Goal: Task Accomplishment & Management: Complete application form

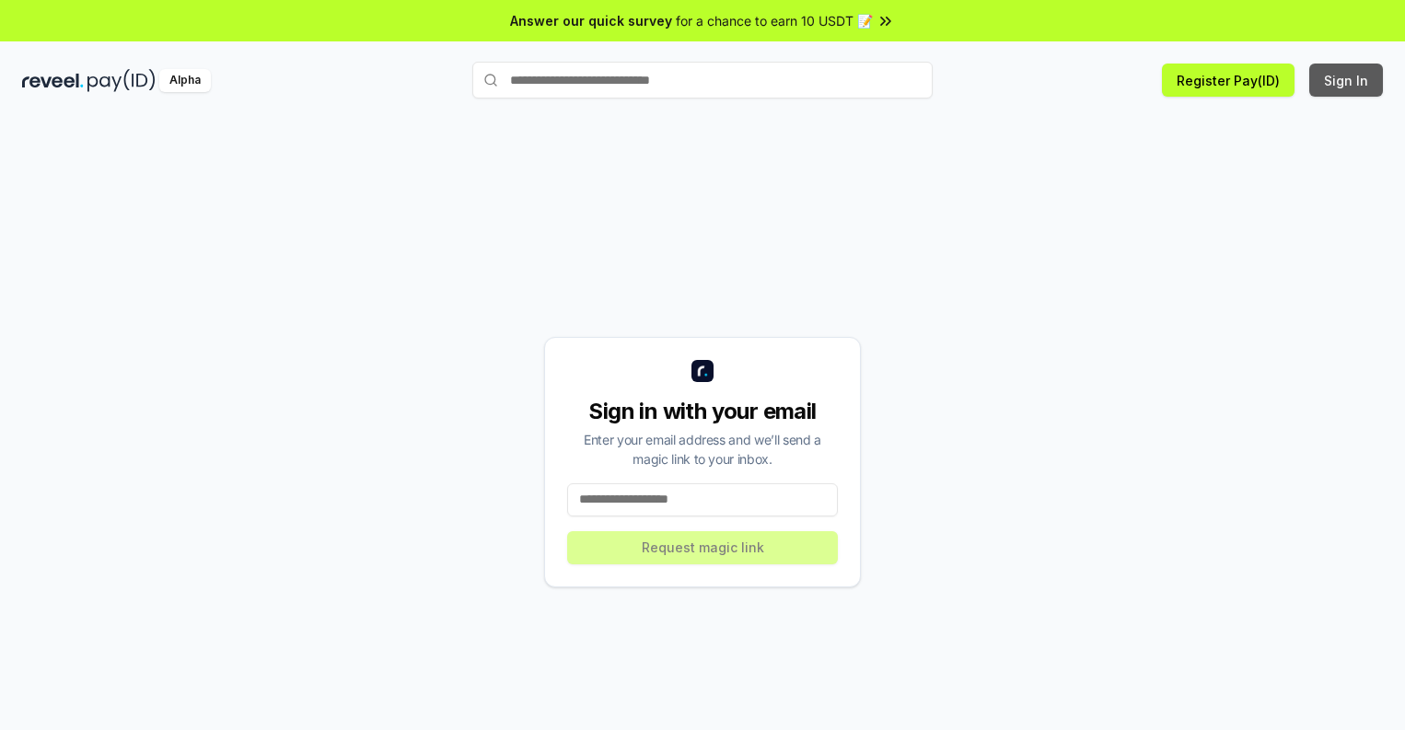
click at [1347, 80] on button "Sign In" at bounding box center [1346, 80] width 74 height 33
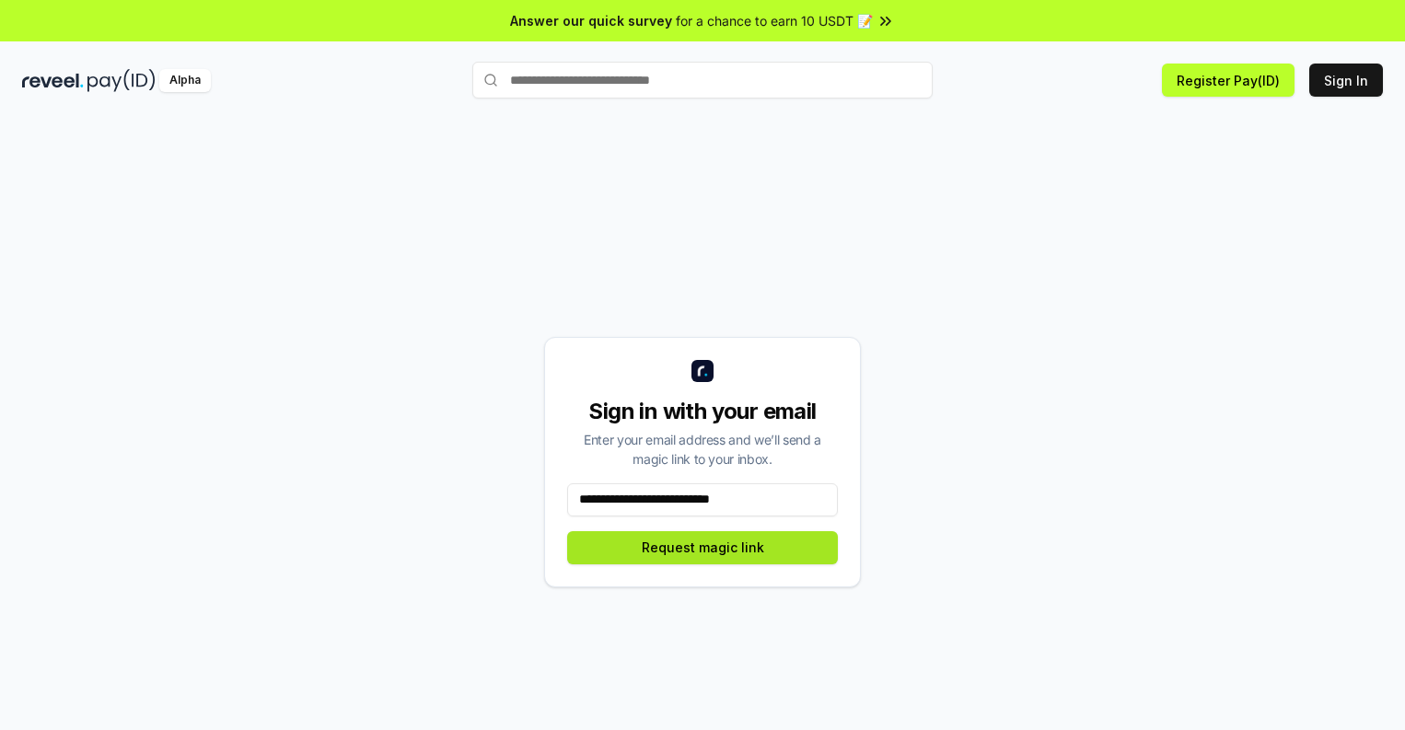
type input "**********"
click at [702, 547] on button "Request magic link" at bounding box center [702, 547] width 271 height 33
